Goal: Task Accomplishment & Management: Use online tool/utility

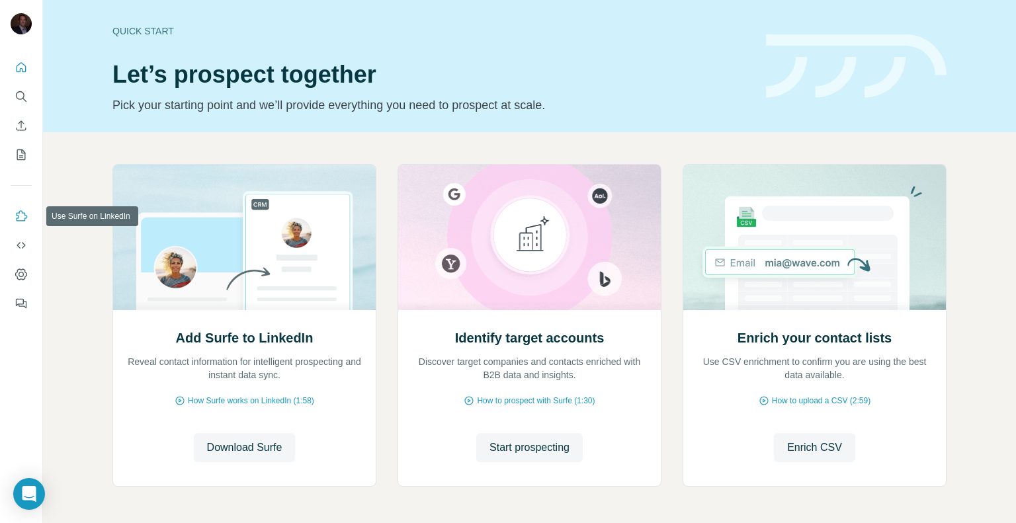
click at [23, 214] on icon "Use Surfe on LinkedIn" at bounding box center [21, 216] width 13 height 13
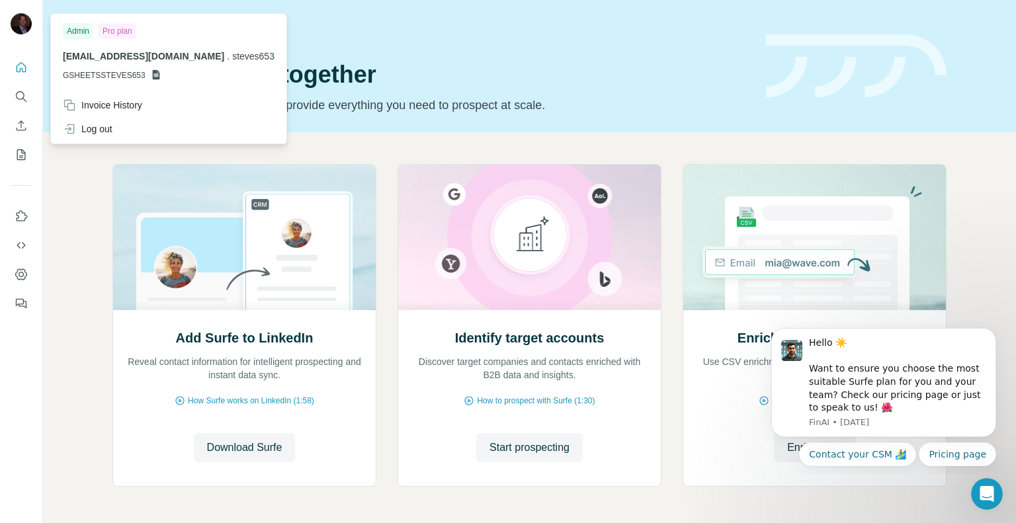
click at [27, 21] on img at bounding box center [21, 23] width 21 height 21
click at [27, 214] on icon "Use Surfe on LinkedIn" at bounding box center [21, 216] width 13 height 13
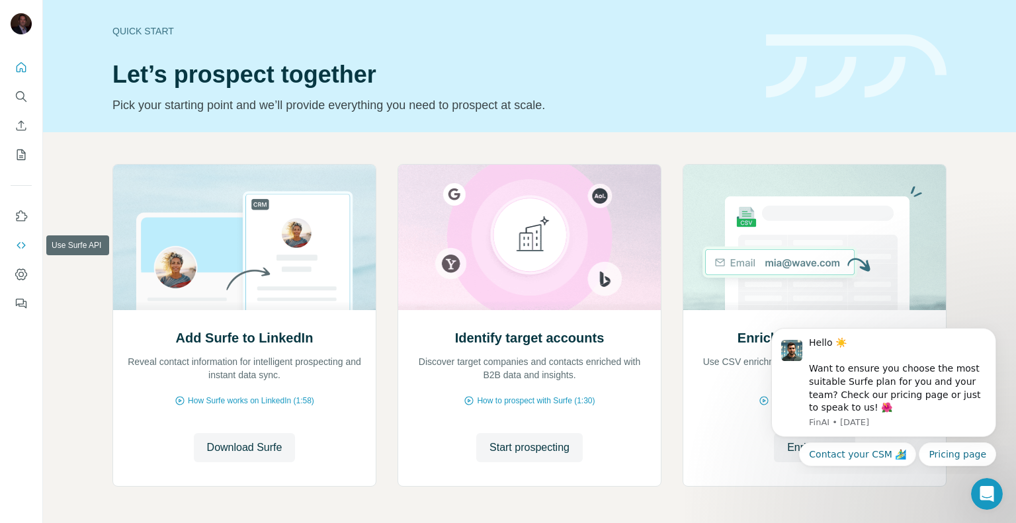
drag, startPoint x: 22, startPoint y: 273, endPoint x: 30, endPoint y: 241, distance: 32.9
click at [30, 241] on nav at bounding box center [21, 259] width 21 height 111
click at [247, 458] on button "Download Surfe" at bounding box center [245, 447] width 102 height 29
click at [521, 447] on span "Start prospecting" at bounding box center [530, 448] width 80 height 16
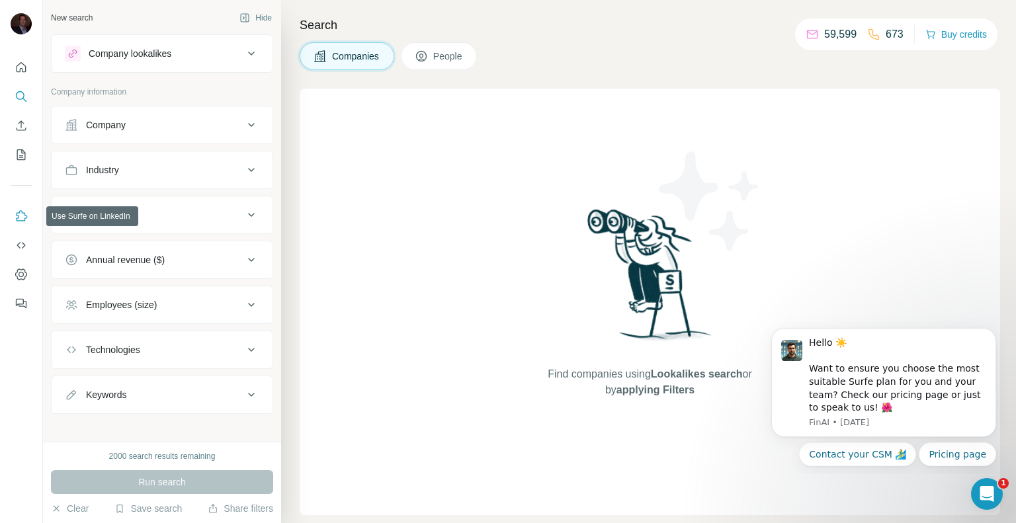
click at [19, 214] on icon "Use Surfe on LinkedIn" at bounding box center [21, 216] width 13 height 13
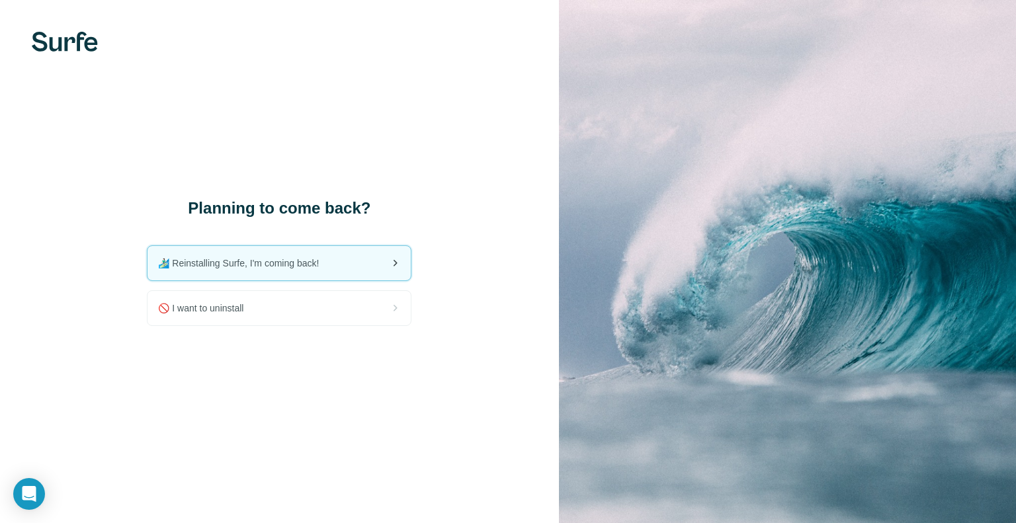
click at [232, 263] on span "🏄🏻‍♂️ Reinstalling Surfe, I'm coming back!" at bounding box center [243, 263] width 171 height 13
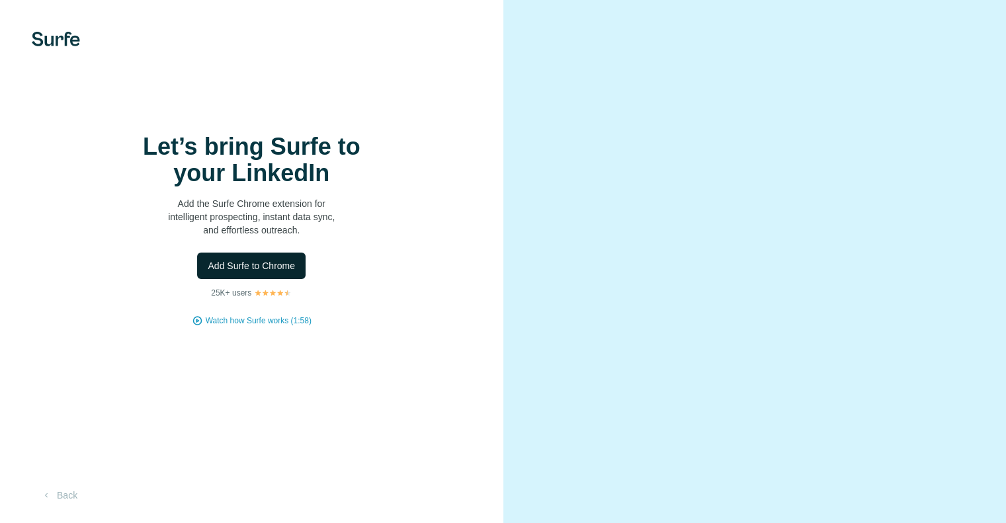
click at [247, 273] on span "Add Surfe to Chrome" at bounding box center [251, 265] width 87 height 13
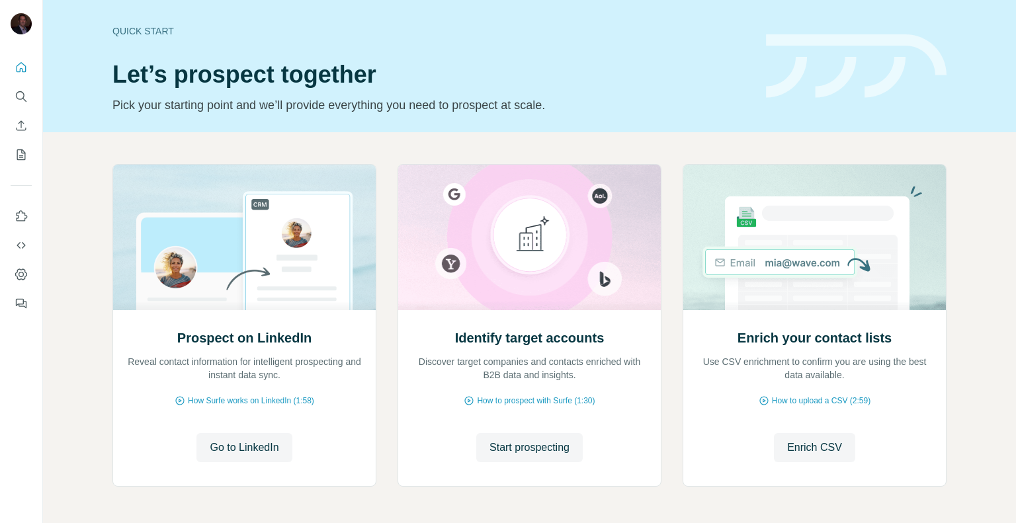
drag, startPoint x: 71, startPoint y: 138, endPoint x: 83, endPoint y: 142, distance: 12.4
click at [74, 140] on div "Prospect on LinkedIn Reveal contact information for intelligent prospecting and…" at bounding box center [529, 351] width 973 height 439
